Goal: Task Accomplishment & Management: Manage account settings

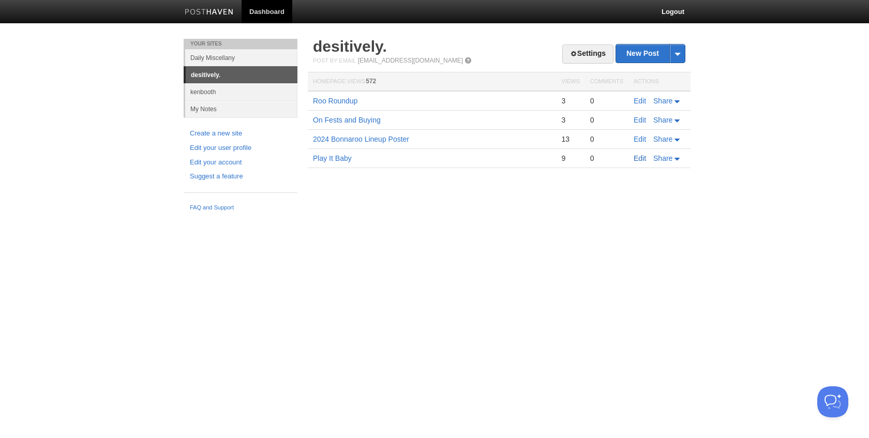
click at [639, 158] on link "Edit" at bounding box center [640, 158] width 12 height 8
click at [354, 119] on link "On Fests and Buying" at bounding box center [347, 120] width 68 height 8
click at [642, 120] on link "Edit" at bounding box center [640, 120] width 12 height 8
click at [201, 96] on link "kenbooth" at bounding box center [241, 91] width 112 height 17
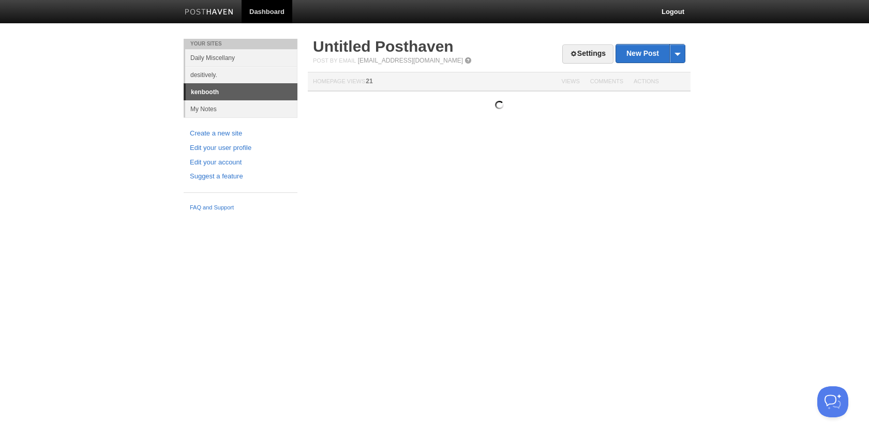
click at [208, 93] on link "kenbooth" at bounding box center [242, 92] width 112 height 17
click at [207, 112] on link "My Notes" at bounding box center [241, 108] width 112 height 17
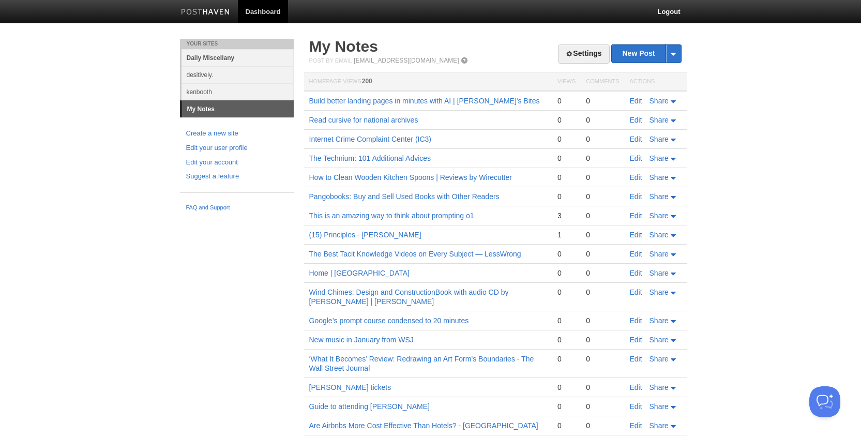
click at [210, 57] on link "Daily Miscellany" at bounding box center [238, 57] width 112 height 17
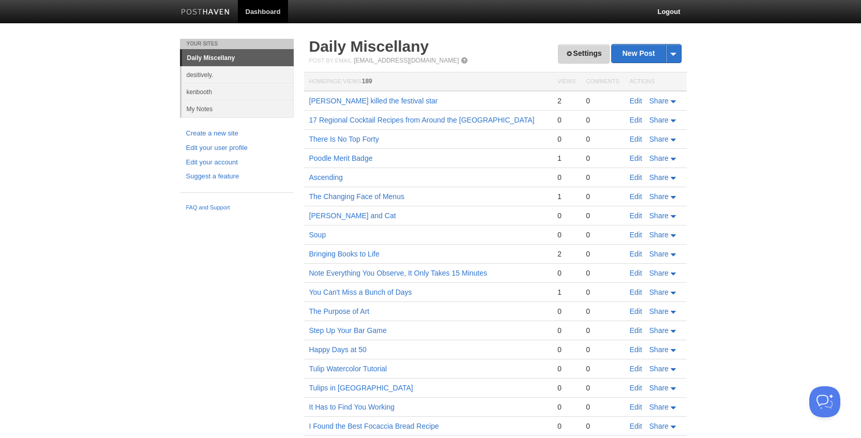
click at [578, 56] on link "Settings" at bounding box center [583, 53] width 51 height 19
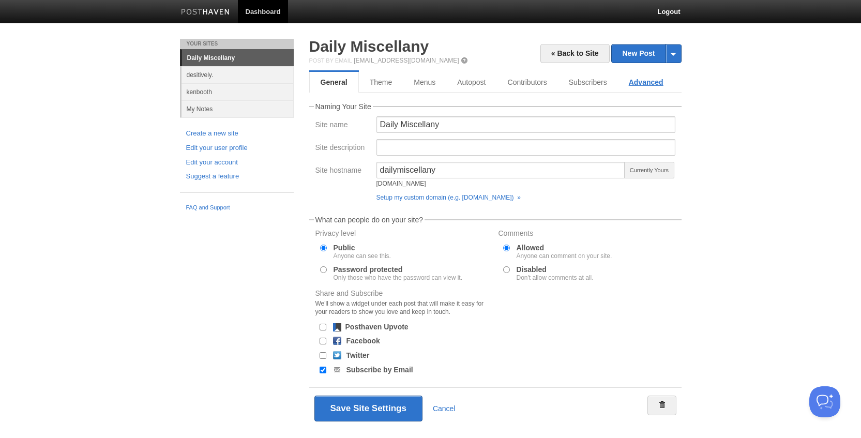
click at [622, 80] on link "Advanced" at bounding box center [646, 82] width 56 height 21
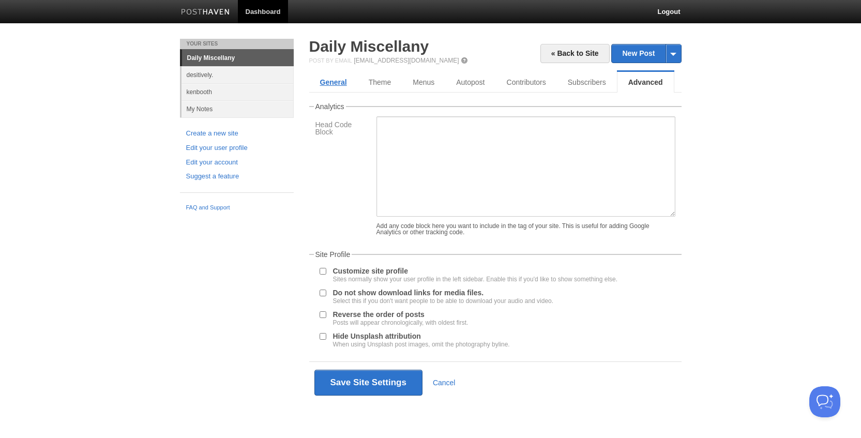
click at [333, 83] on link "General" at bounding box center [333, 82] width 49 height 21
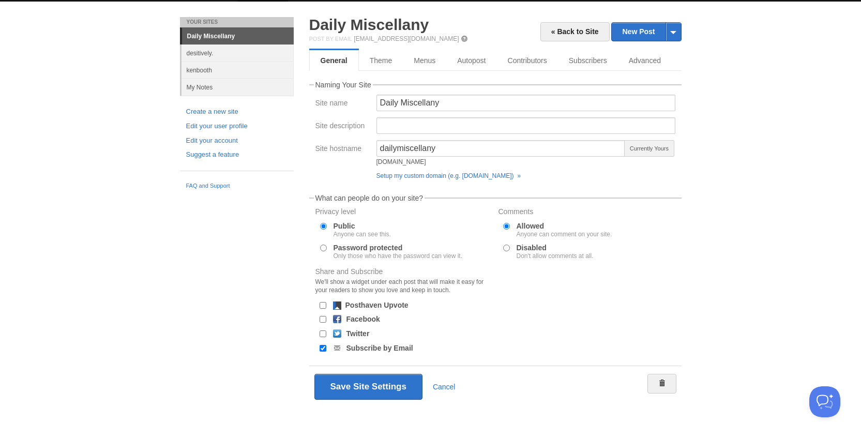
scroll to position [6, 0]
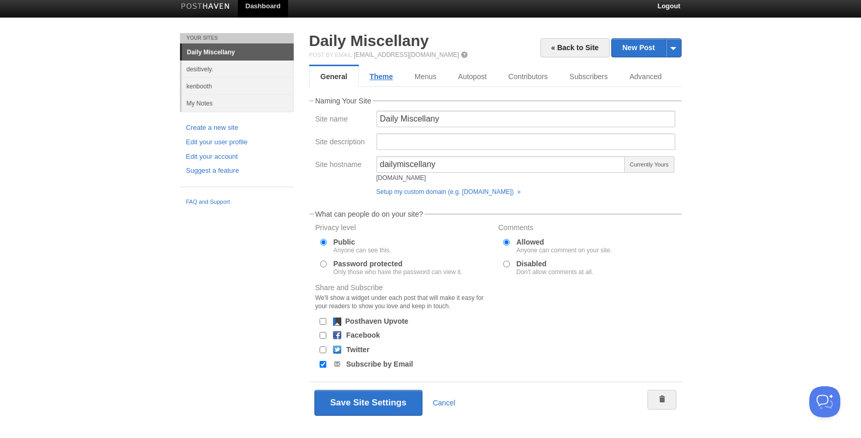
click at [381, 73] on link "Theme" at bounding box center [381, 76] width 45 height 21
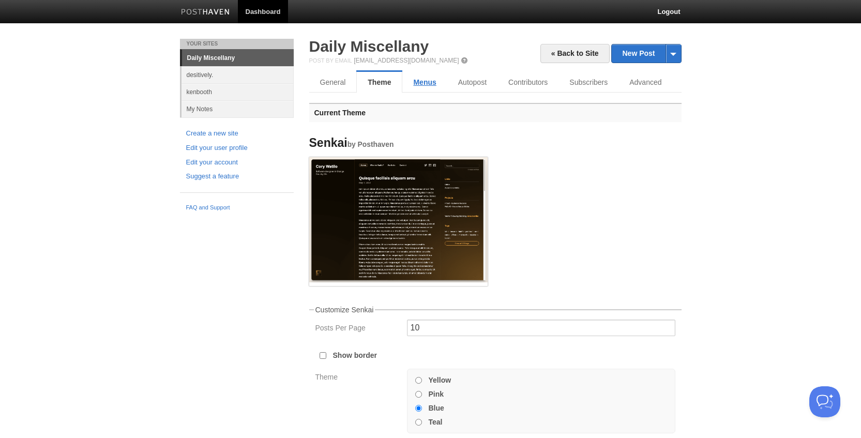
click at [423, 83] on link "Menus" at bounding box center [424, 82] width 44 height 21
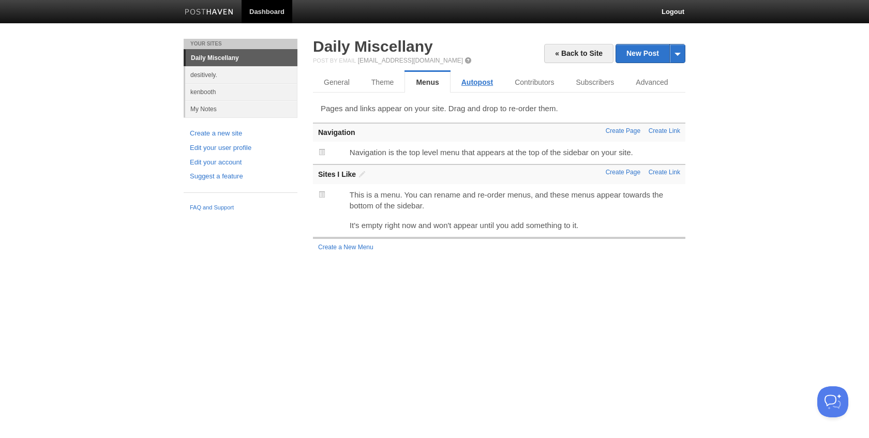
click at [473, 85] on link "Autopost" at bounding box center [476, 82] width 53 height 21
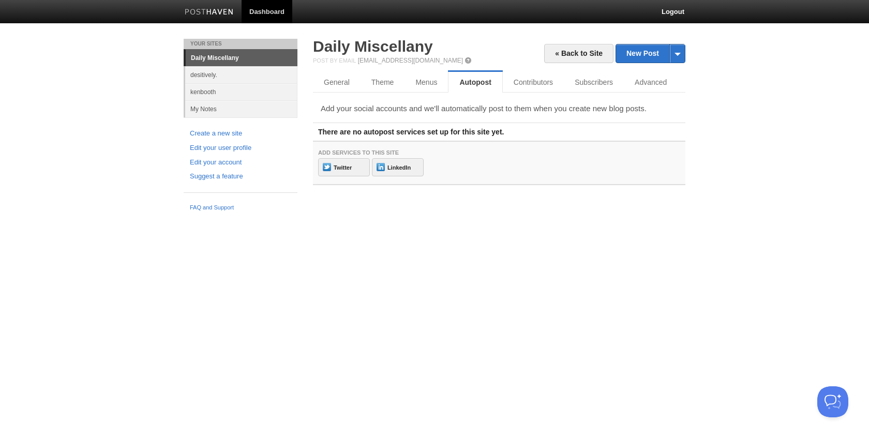
click at [212, 61] on link "Daily Miscellany" at bounding box center [242, 58] width 112 height 17
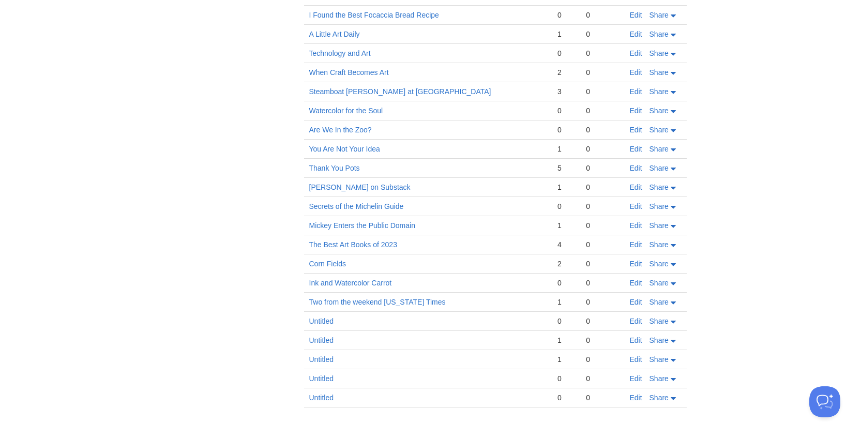
scroll to position [407, 0]
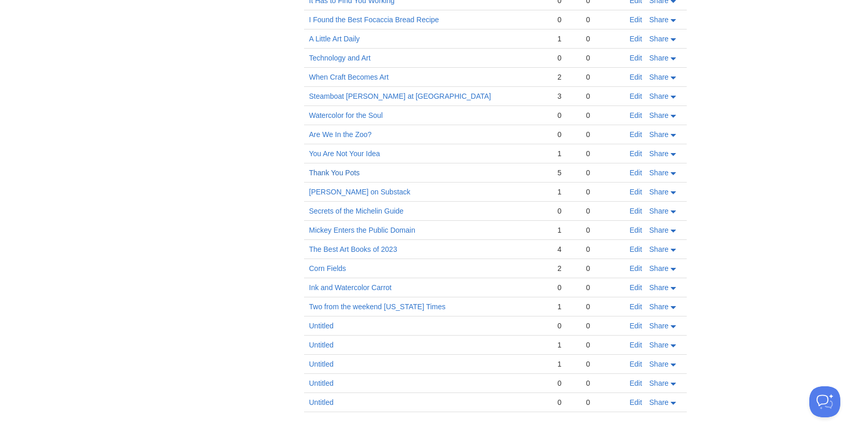
click at [340, 170] on link "Thank You Pots" at bounding box center [334, 173] width 51 height 8
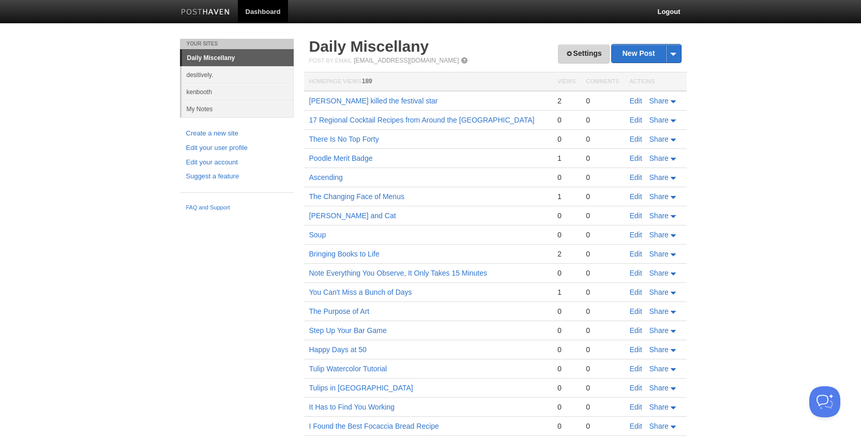
click at [583, 58] on link "Settings" at bounding box center [583, 53] width 51 height 19
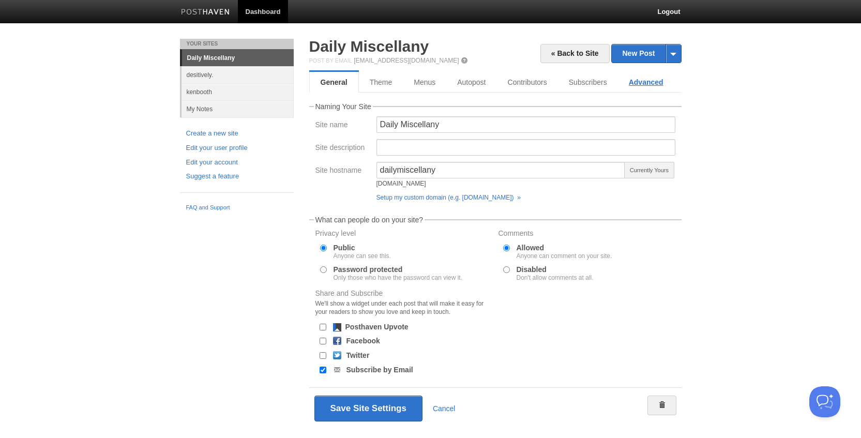
click at [641, 86] on link "Advanced" at bounding box center [646, 82] width 56 height 21
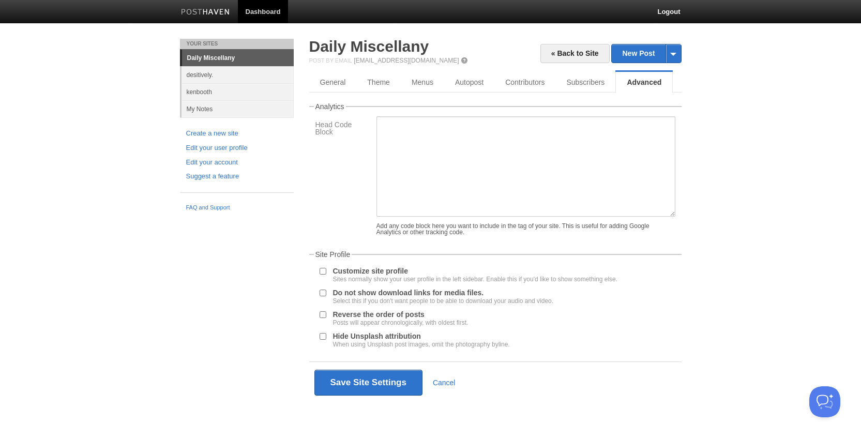
scroll to position [2, 0]
click at [205, 160] on link "Edit your account" at bounding box center [236, 162] width 101 height 11
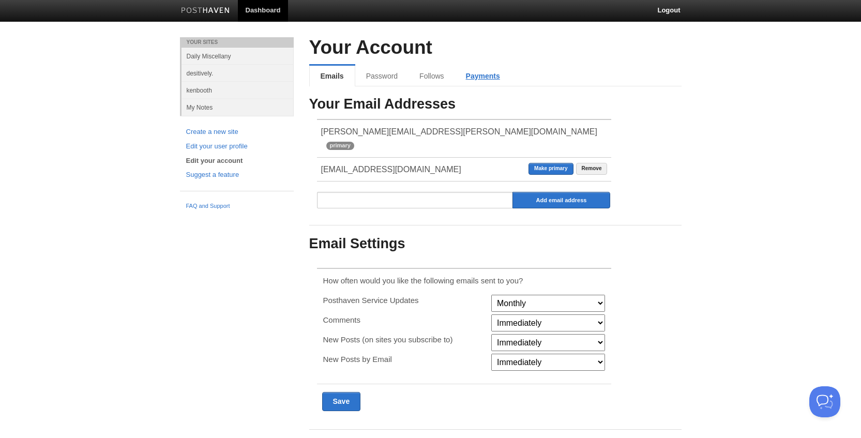
click at [469, 79] on link "Payments" at bounding box center [483, 76] width 56 height 21
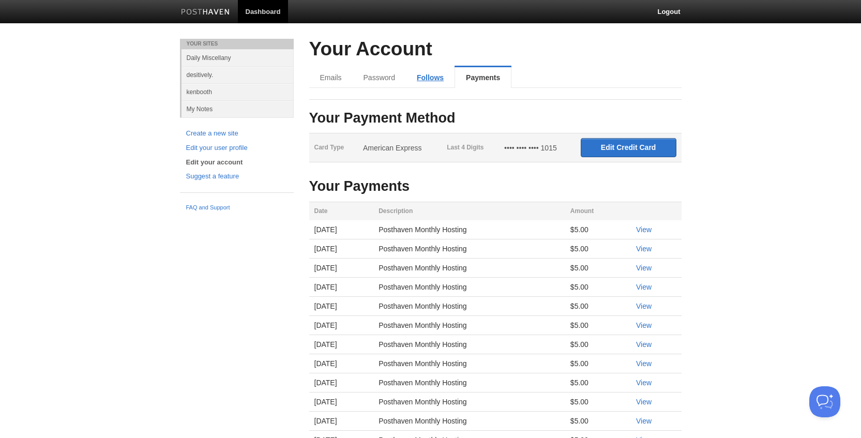
click at [423, 80] on link "Follows" at bounding box center [430, 77] width 49 height 21
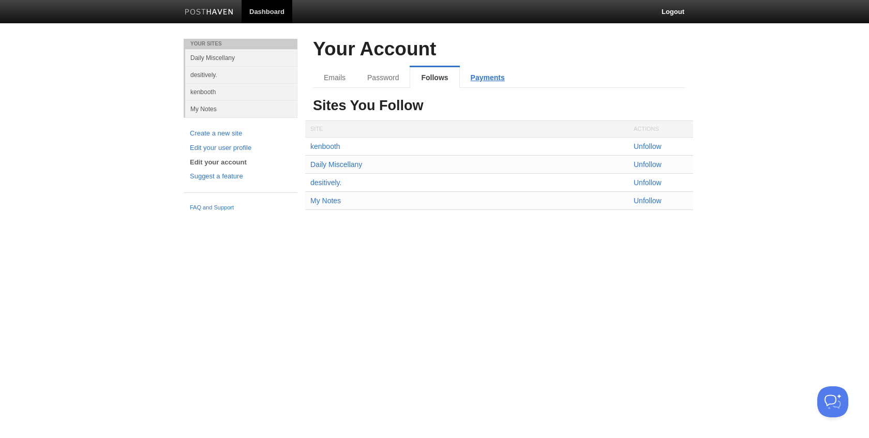
click at [477, 79] on link "Payments" at bounding box center [488, 77] width 56 height 21
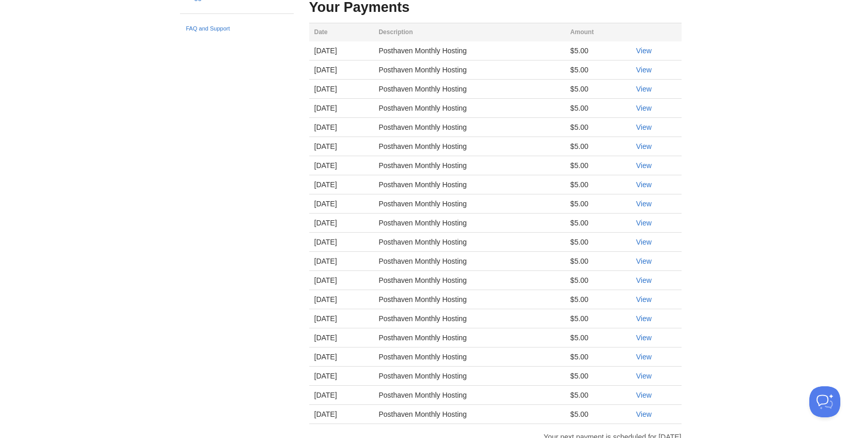
scroll to position [244, 0]
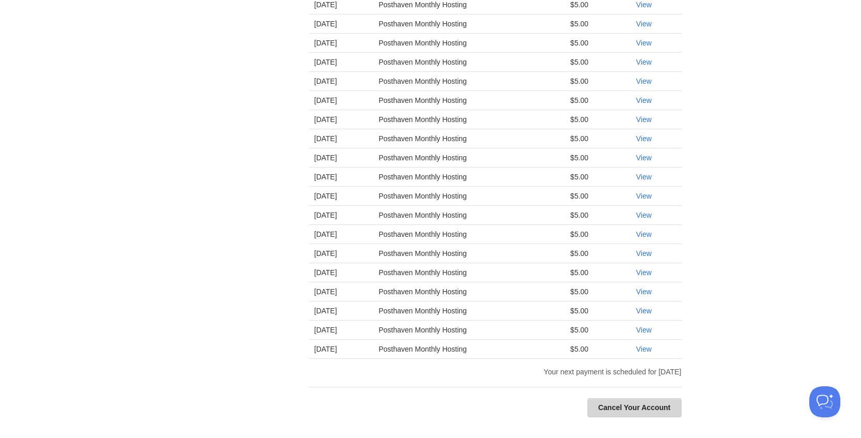
click at [634, 409] on link "Cancel Your Account" at bounding box center [635, 407] width 94 height 19
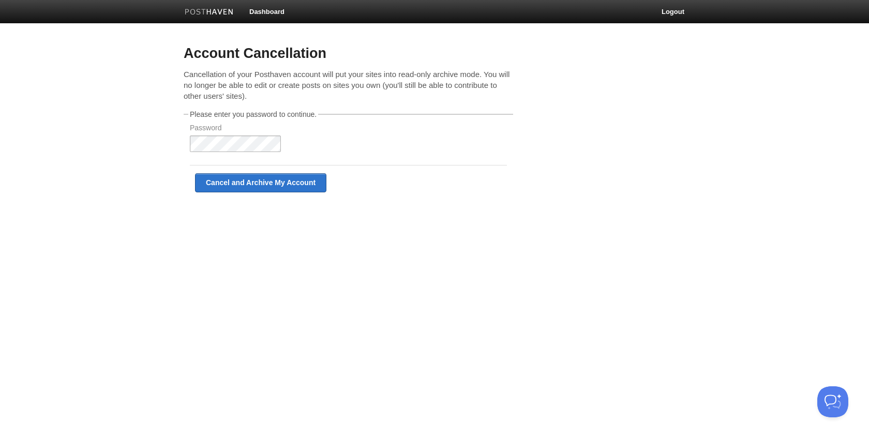
click at [190, 158] on div at bounding box center [190, 158] width 0 height 0
click at [254, 184] on input "Cancel and Archive My Account" at bounding box center [260, 182] width 131 height 19
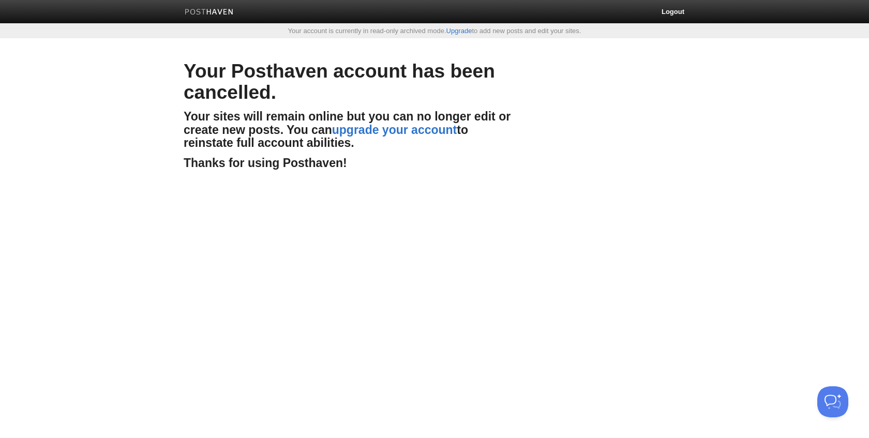
click at [208, 11] on img at bounding box center [209, 13] width 49 height 8
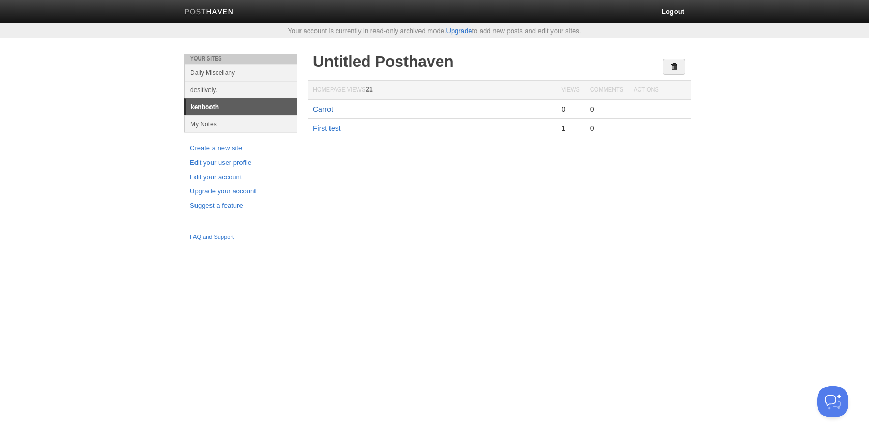
click at [318, 111] on link "Carrot" at bounding box center [323, 109] width 20 height 8
